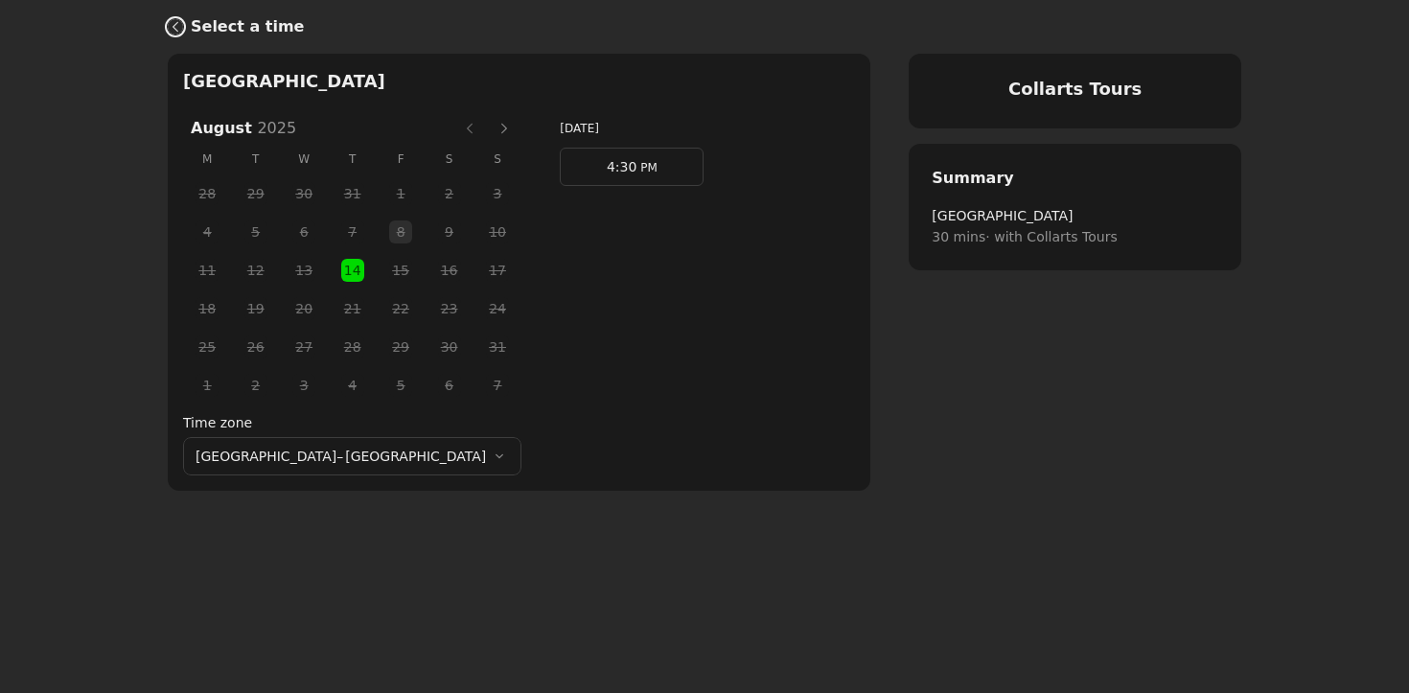
click at [181, 32] on link "Back" at bounding box center [171, 27] width 38 height 46
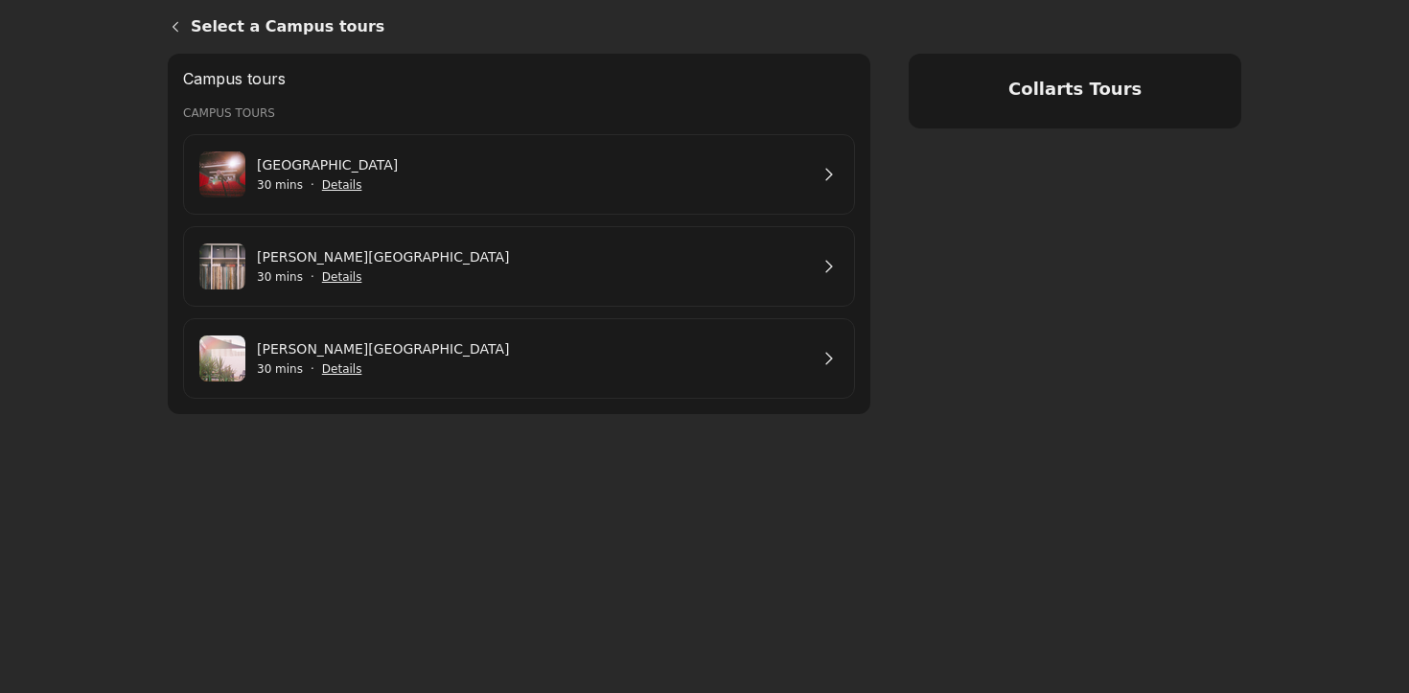
click at [334, 351] on span "Show details for George St Campus" at bounding box center [342, 369] width 42 height 42
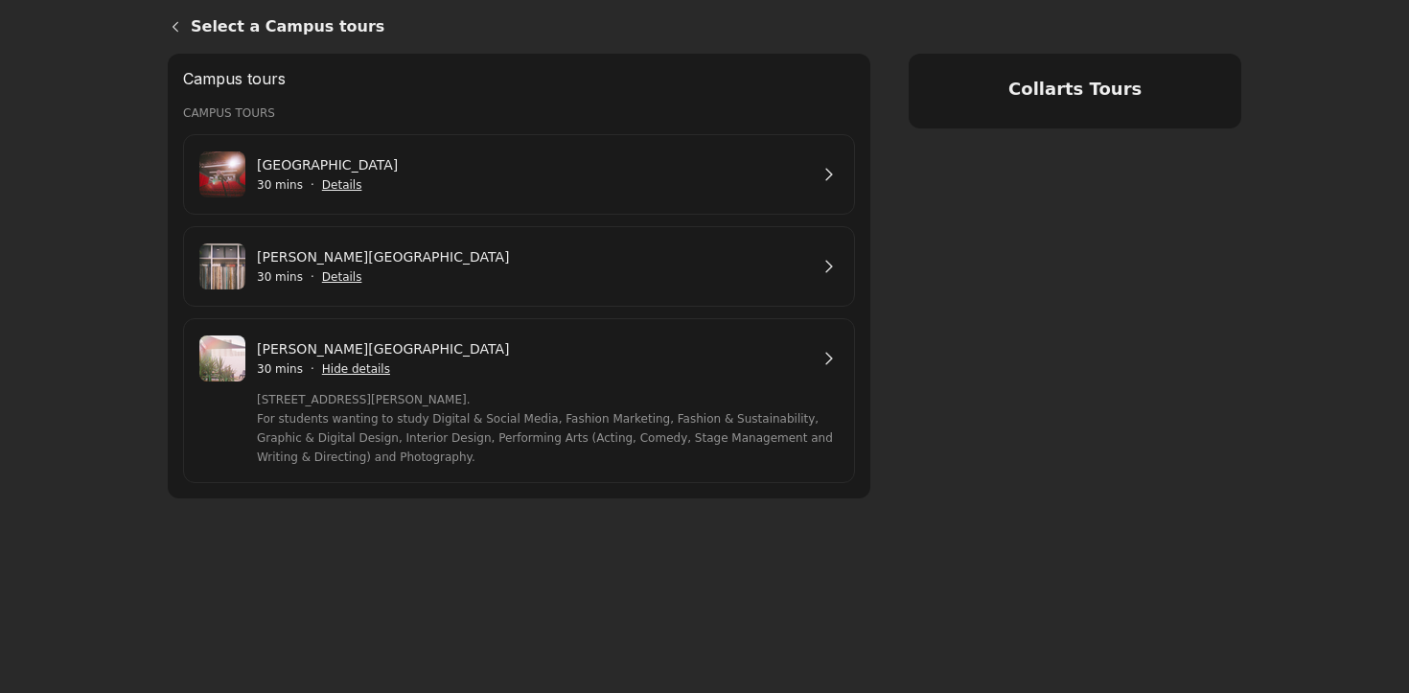
click at [808, 353] on link "[PERSON_NAME][GEOGRAPHIC_DATA]" at bounding box center [532, 348] width 551 height 21
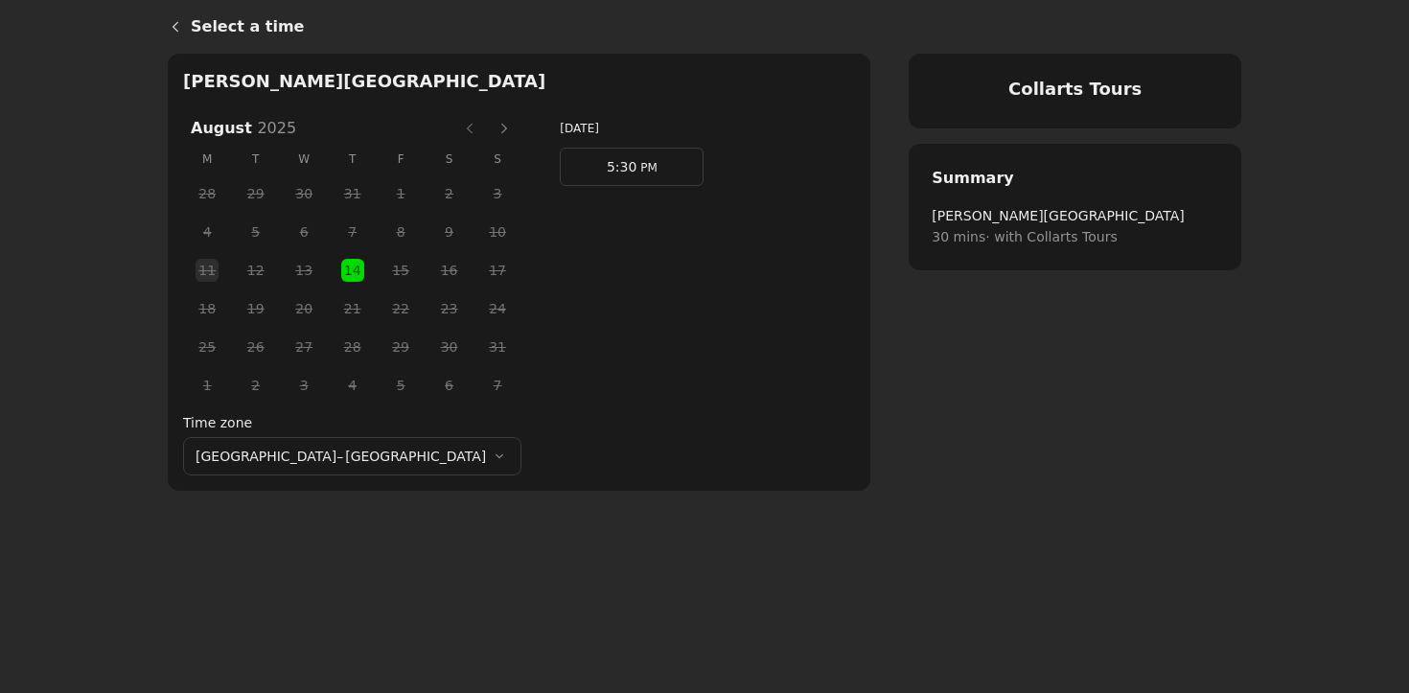
click at [607, 168] on span "5:30" at bounding box center [622, 166] width 30 height 15
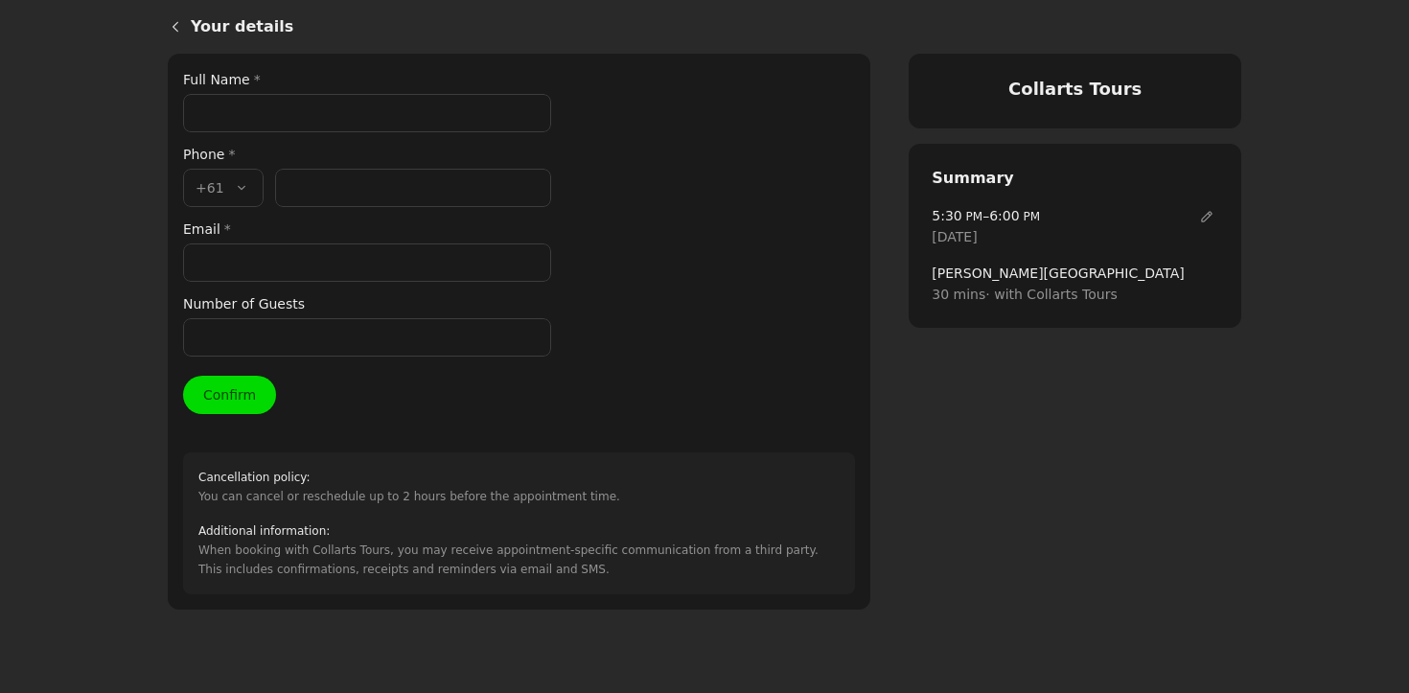
click at [239, 107] on input "Full Name *" at bounding box center [367, 113] width 368 height 38
type input "[PERSON_NAME] [PERSON_NAME]"
click at [305, 183] on input "Phone number *" at bounding box center [413, 188] width 276 height 38
paste input "433 603 747"
type input "433 603 747"
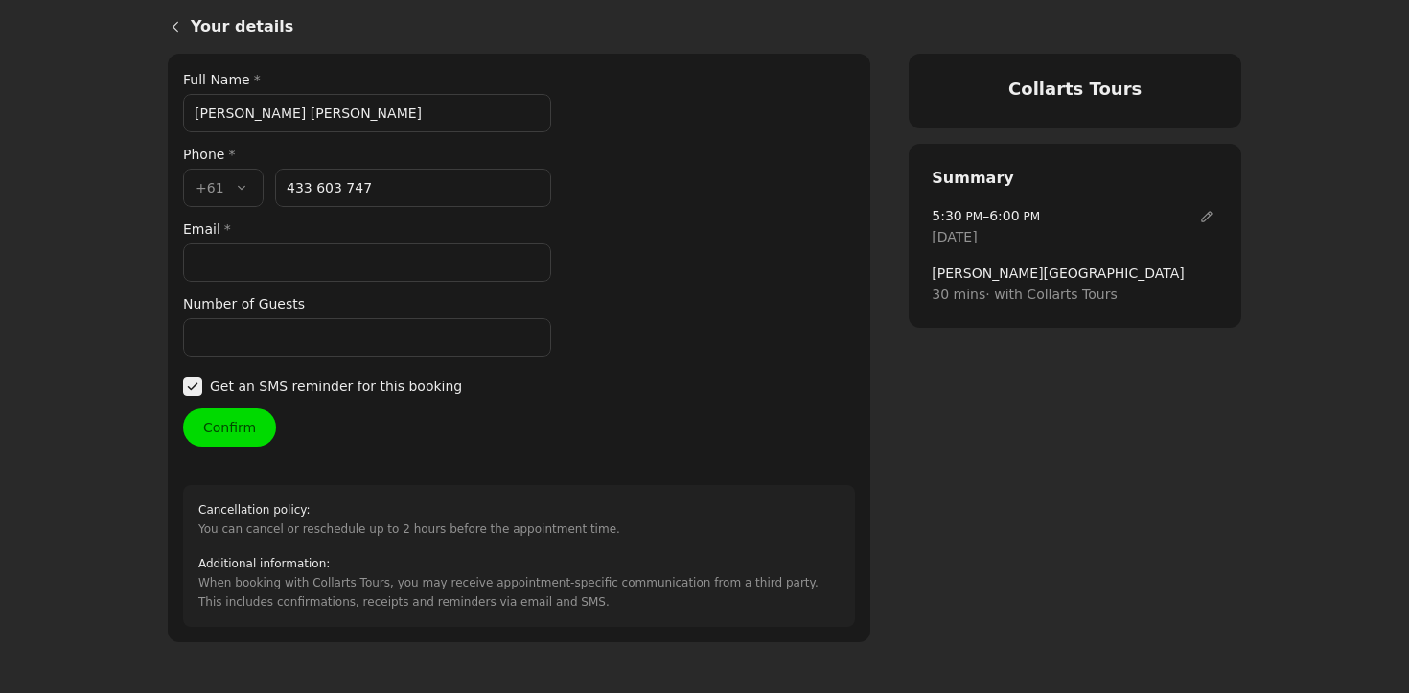
click at [241, 259] on input "Email *" at bounding box center [367, 262] width 368 height 38
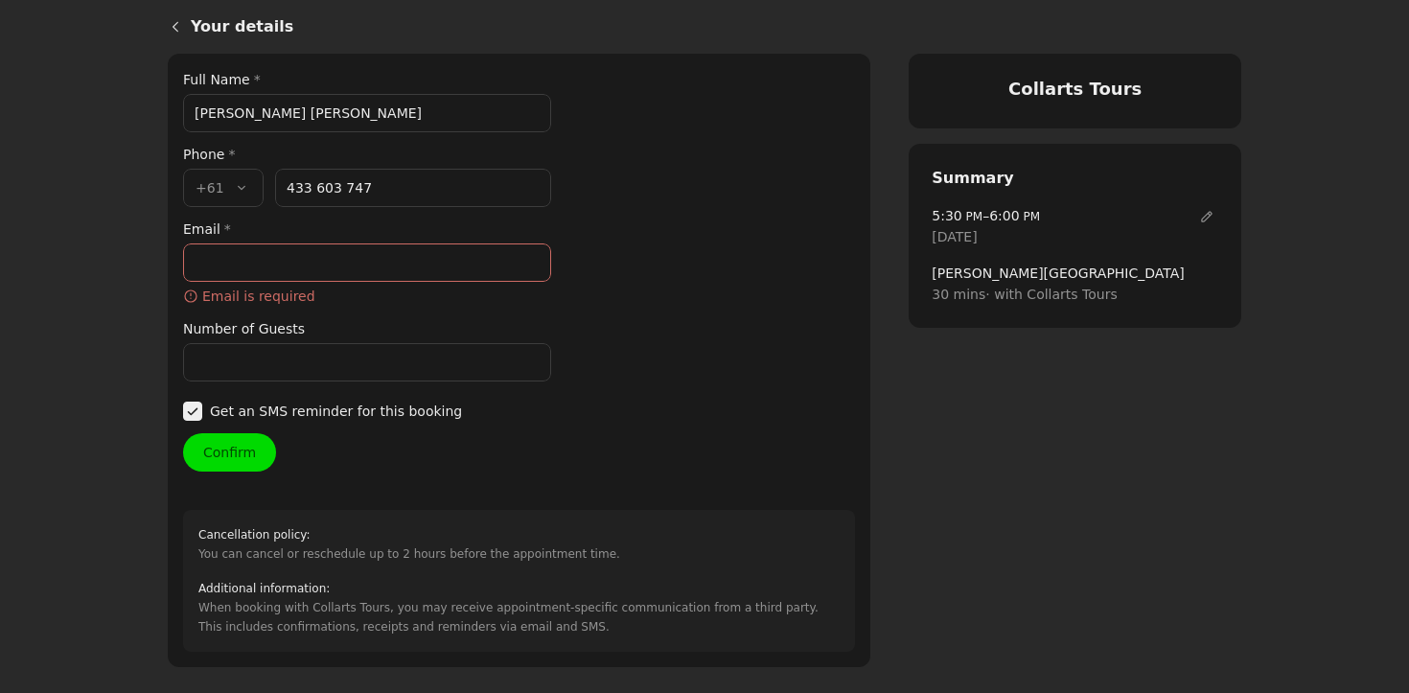
paste input "[EMAIL_ADDRESS][DOMAIN_NAME]"
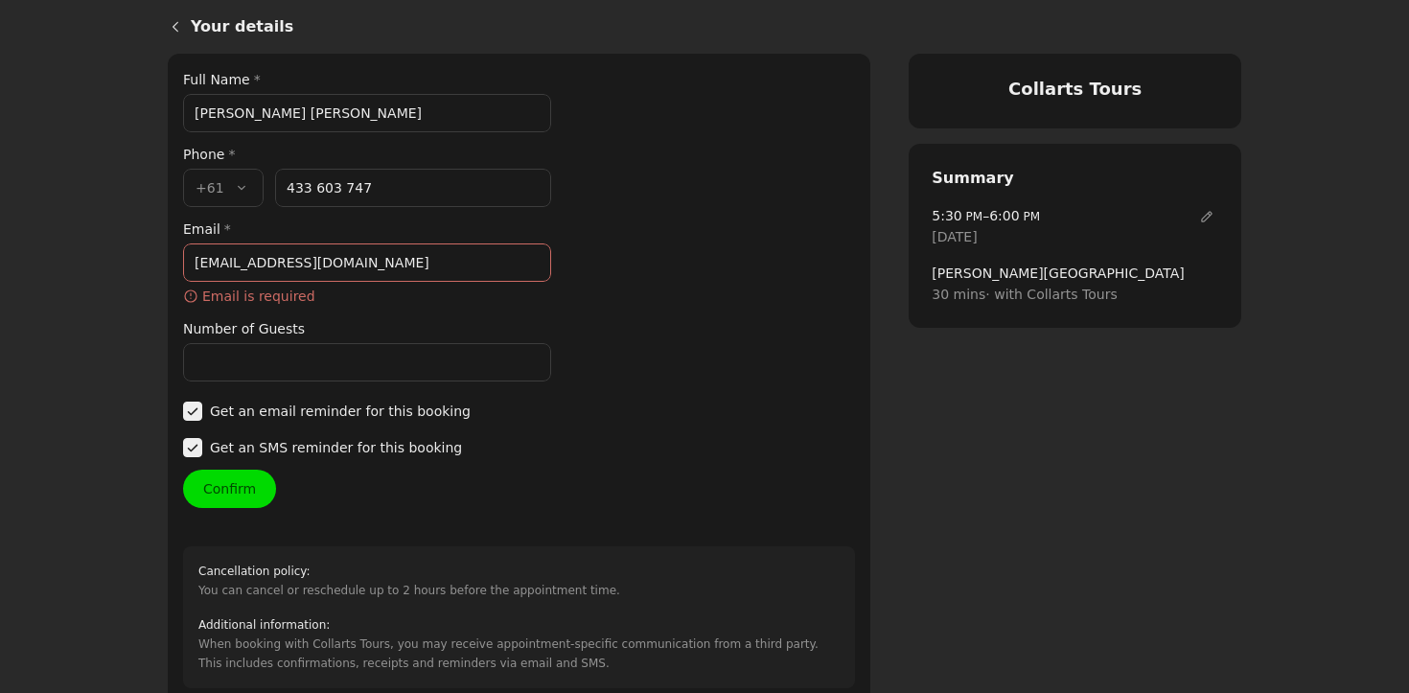
type input "[EMAIL_ADDRESS][DOMAIN_NAME]"
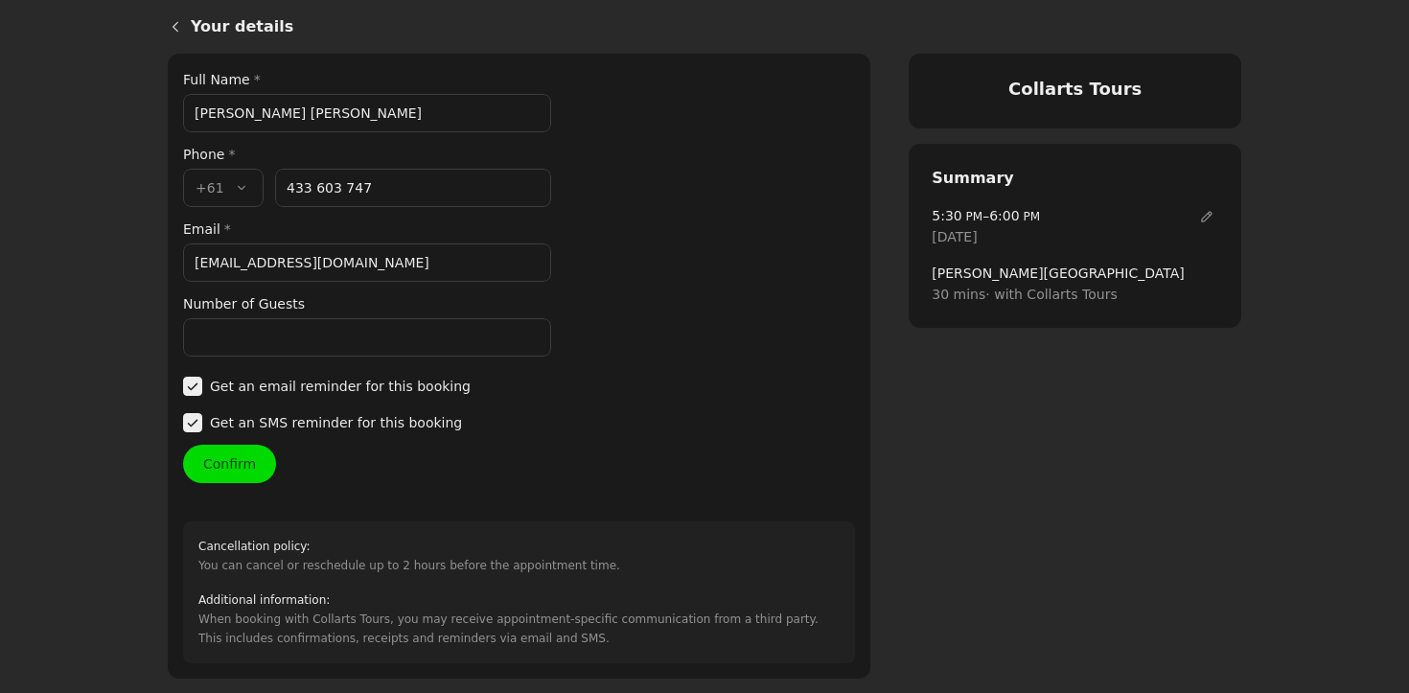
click at [254, 357] on div "Your details Full Name * [PERSON_NAME] [PERSON_NAME] Phone * Country code * , +…" at bounding box center [519, 366] width 672 height 594
type input "1"
click at [225, 464] on button "Confirm" at bounding box center [229, 464] width 93 height 38
